Goal: Task Accomplishment & Management: Manage account settings

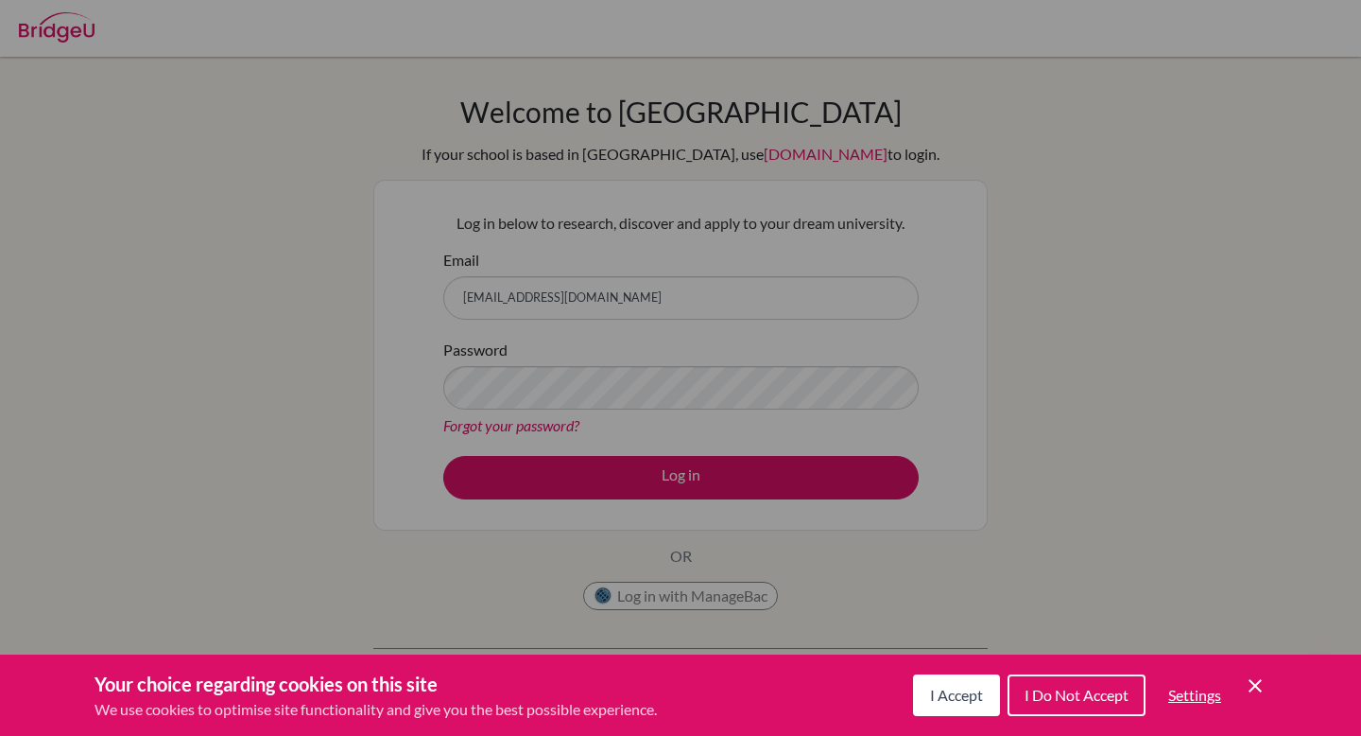
click at [975, 698] on span "I Accept" at bounding box center [956, 694] width 53 height 18
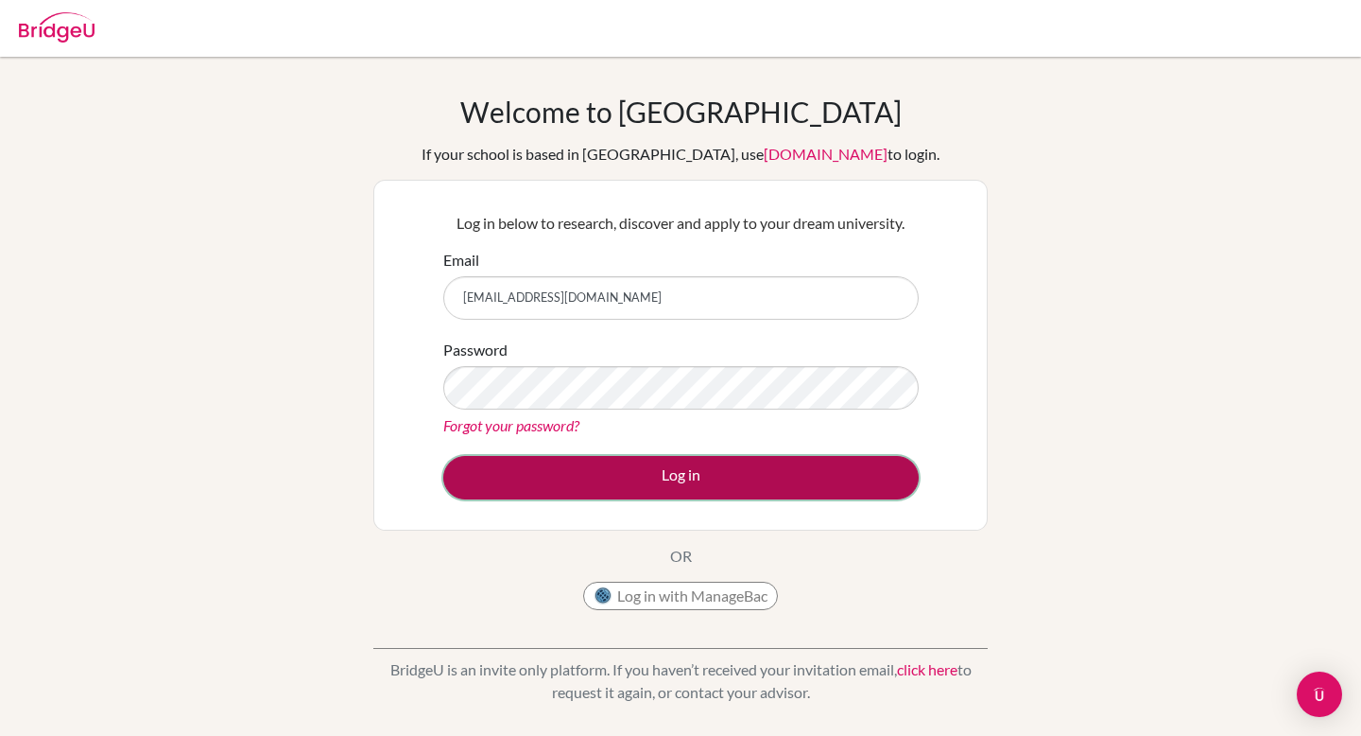
click at [712, 483] on button "Log in" at bounding box center [681, 477] width 476 height 43
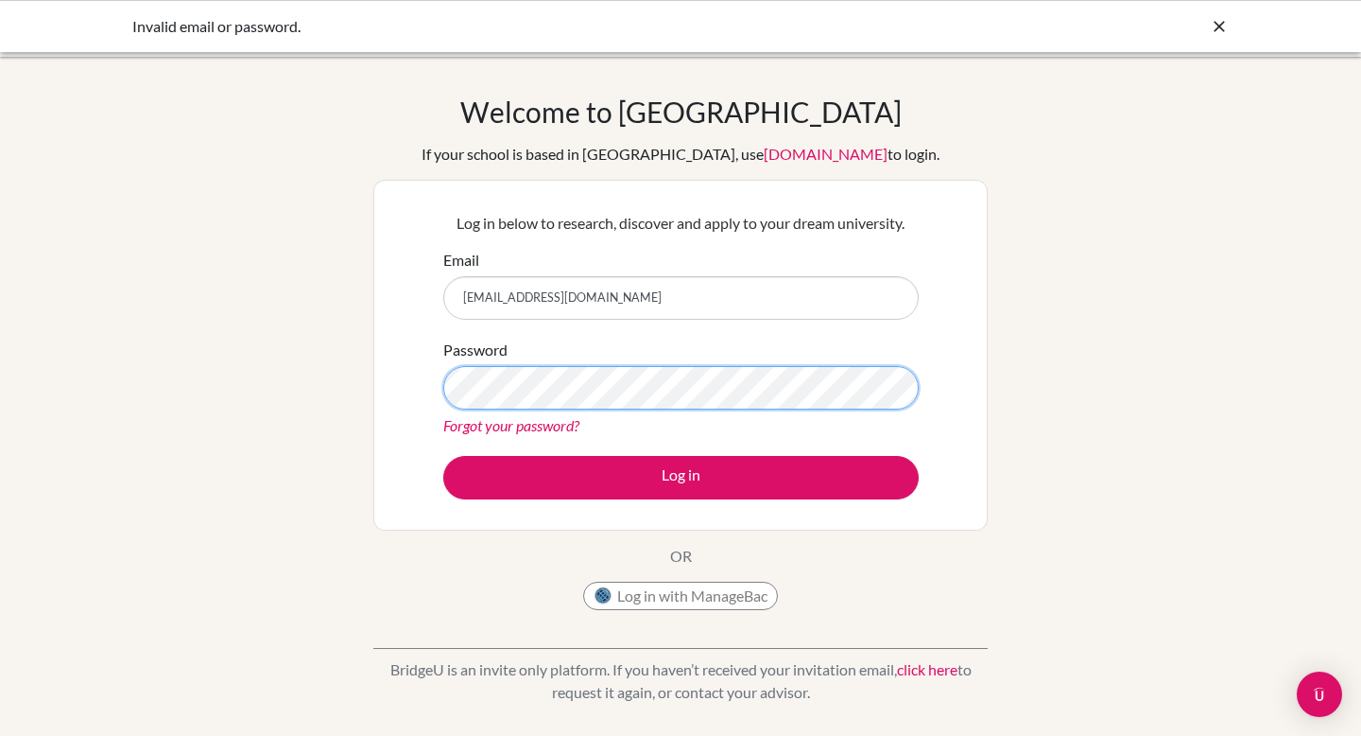
click at [443, 456] on button "Log in" at bounding box center [681, 477] width 476 height 43
click at [533, 429] on link "Forgot your password?" at bounding box center [511, 425] width 136 height 18
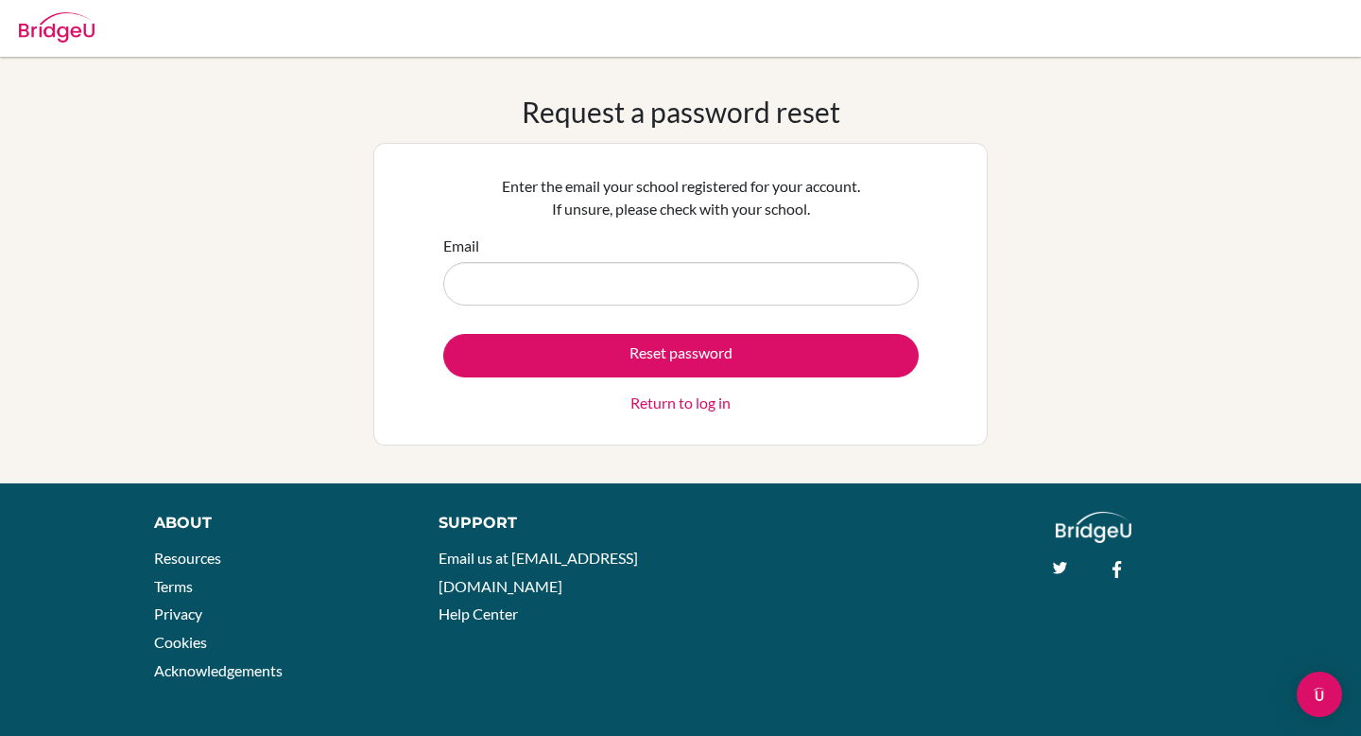
click at [609, 291] on input "Email" at bounding box center [681, 283] width 476 height 43
type input "[EMAIL_ADDRESS][DOMAIN_NAME]"
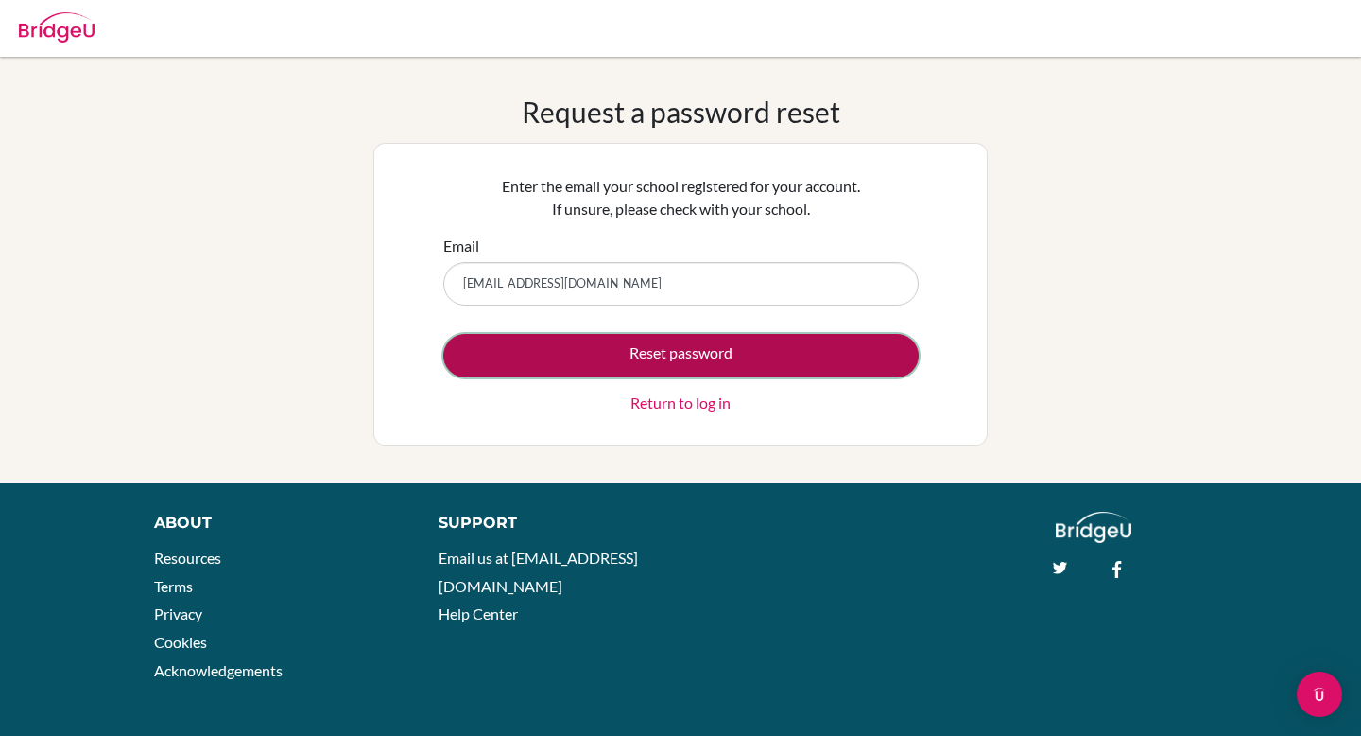
click at [617, 366] on button "Reset password" at bounding box center [681, 355] width 476 height 43
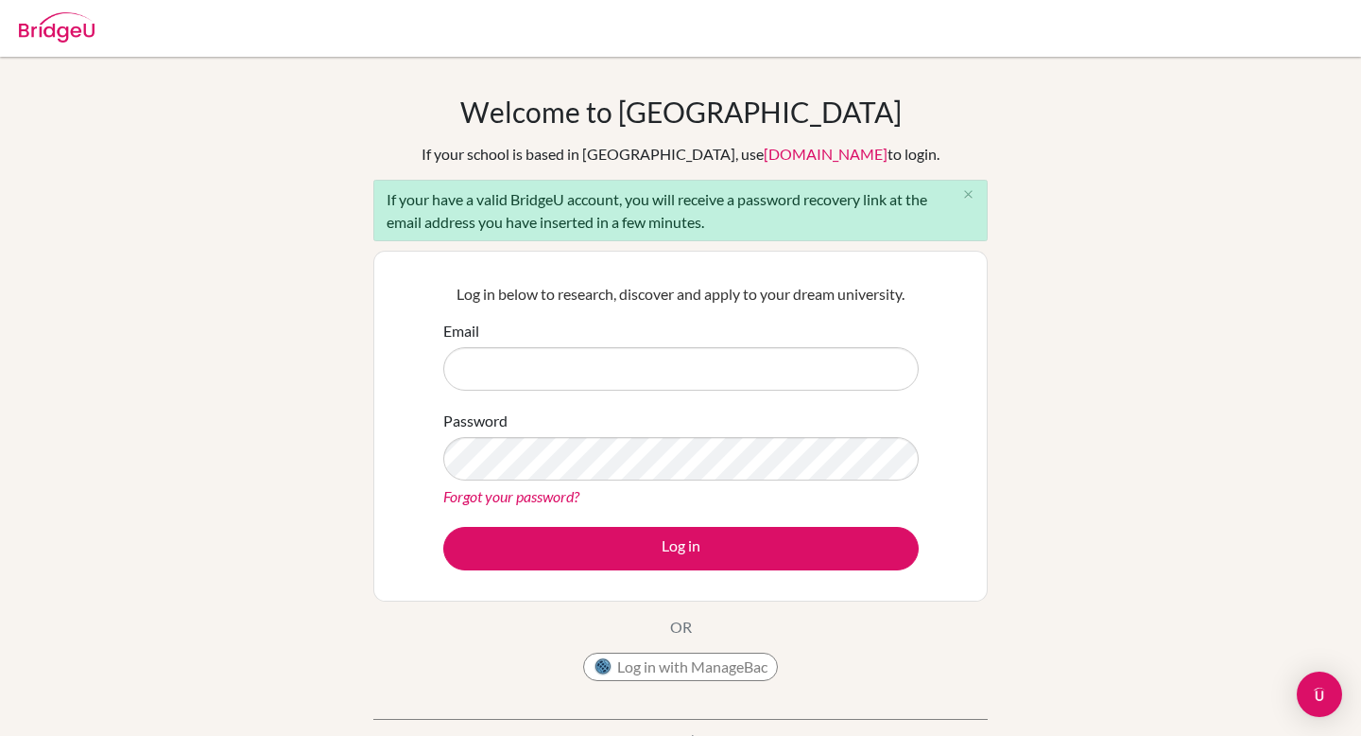
click at [61, 44] on div at bounding box center [57, 24] width 76 height 57
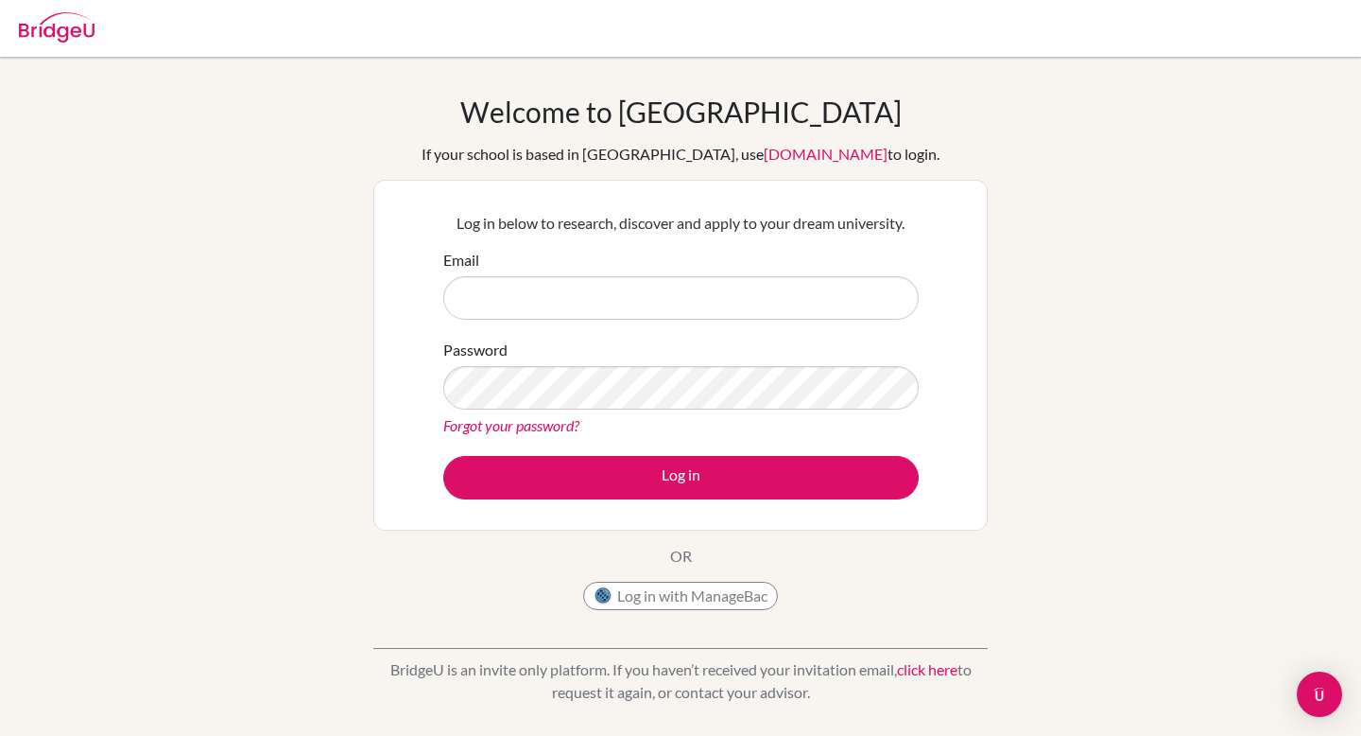
click at [59, 31] on img at bounding box center [57, 27] width 76 height 30
